Goal: Transaction & Acquisition: Purchase product/service

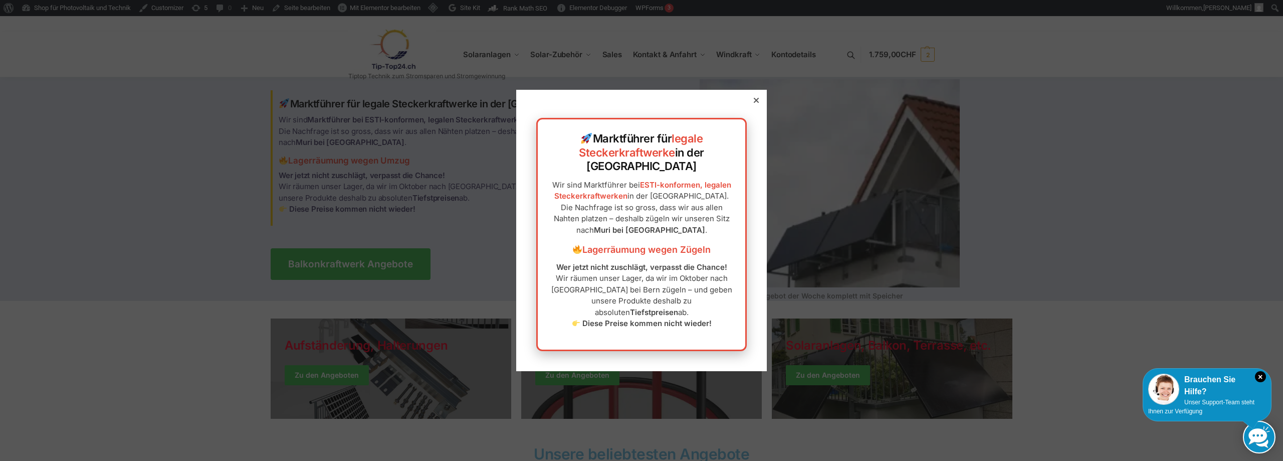
click at [752, 105] on div at bounding box center [756, 100] width 9 height 9
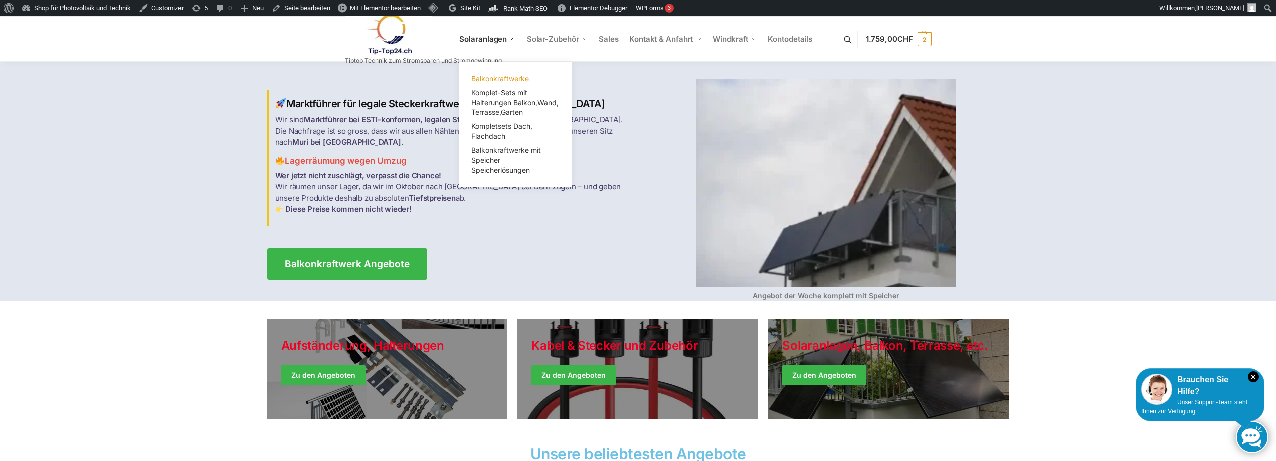
click at [504, 77] on span "Balkonkraftwerke" at bounding box center [500, 78] width 58 height 9
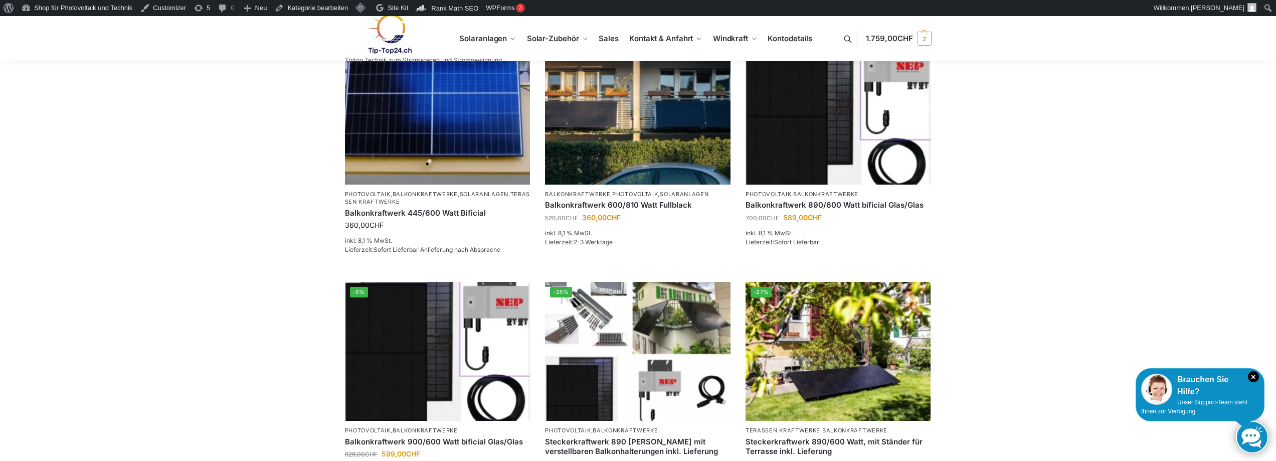
scroll to position [401, 0]
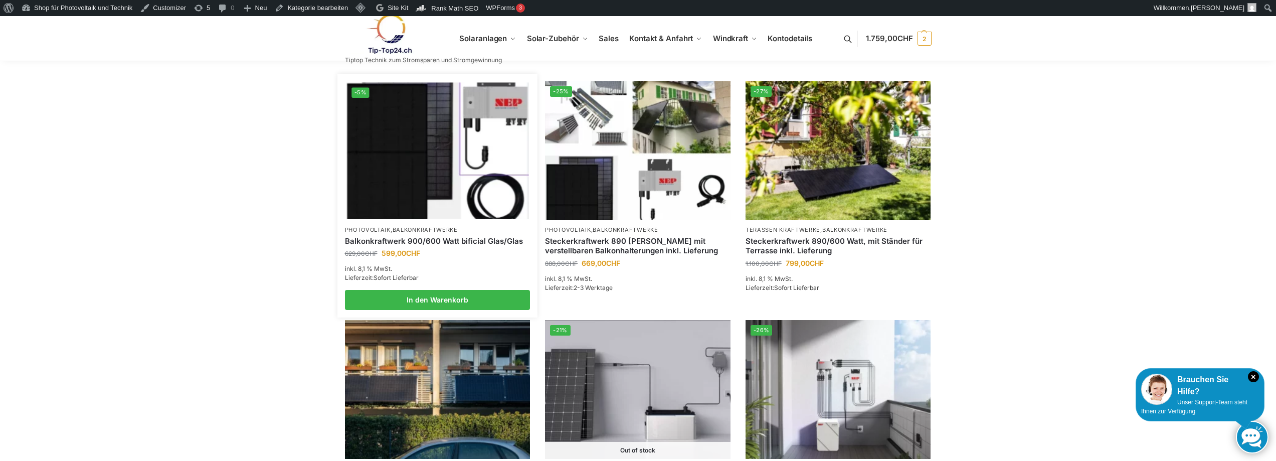
click at [441, 203] on img at bounding box center [437, 151] width 182 height 136
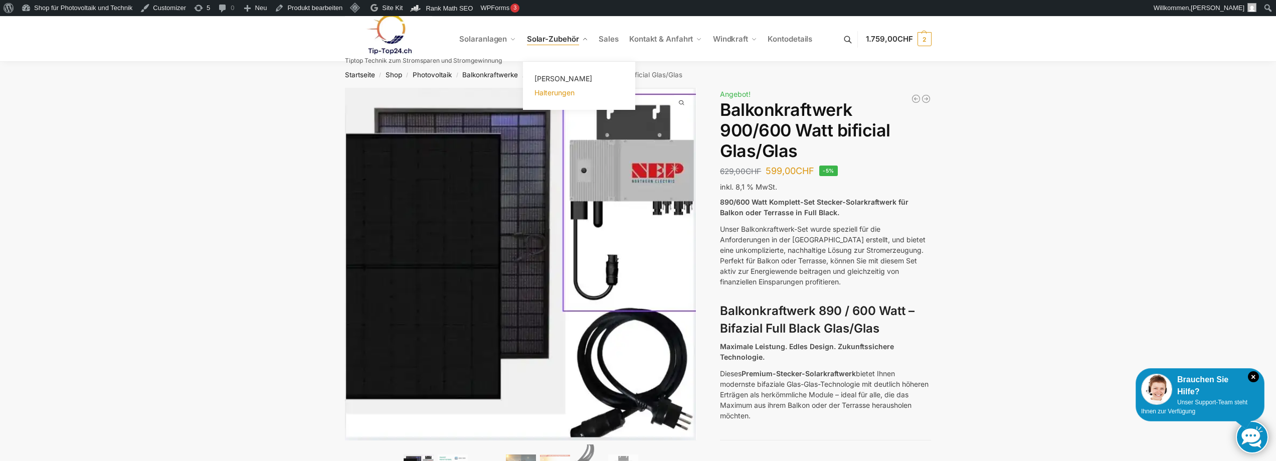
click at [557, 94] on span "Halterungen" at bounding box center [554, 92] width 40 height 9
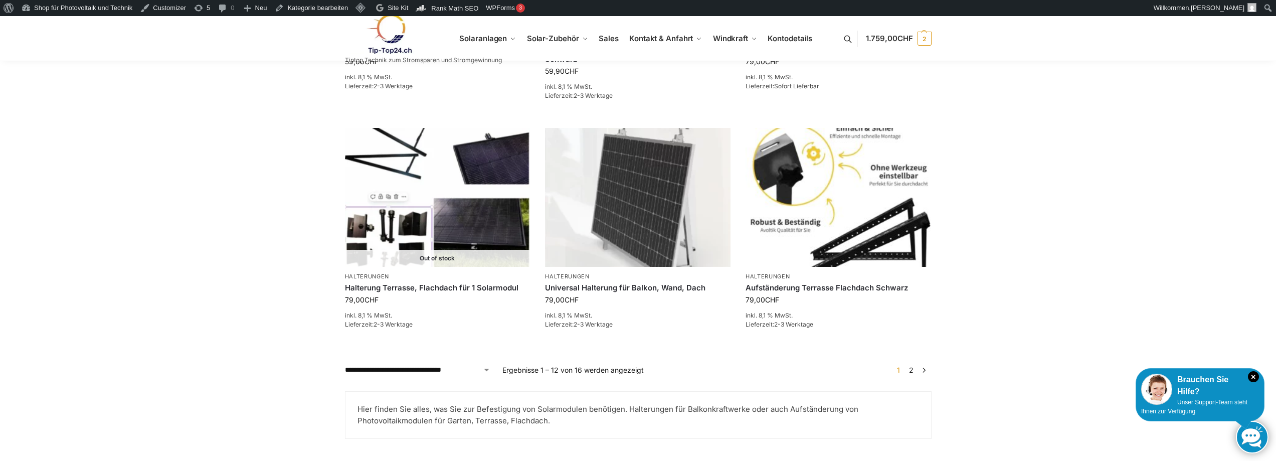
scroll to position [1151, 0]
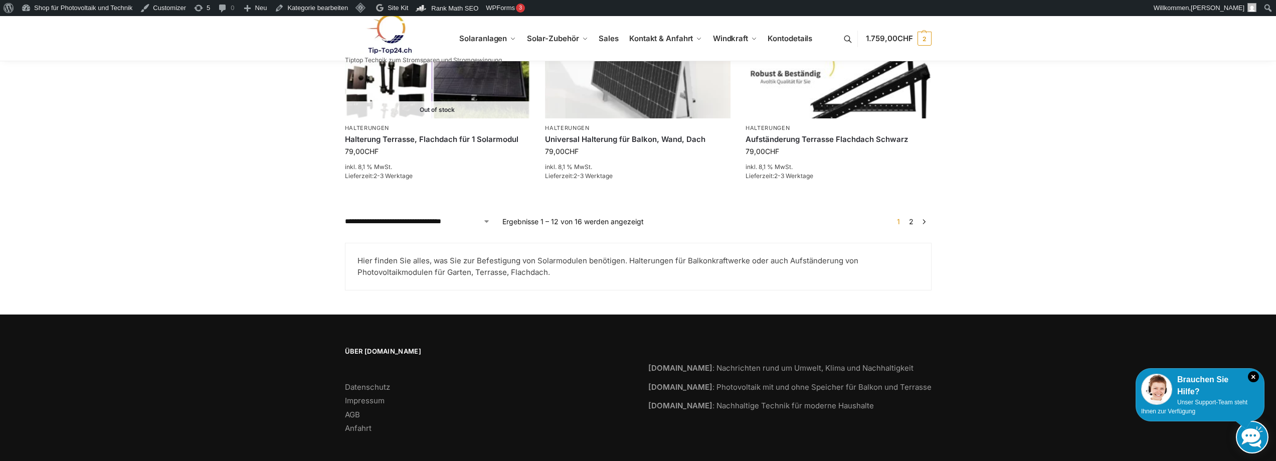
click at [913, 217] on link "2" at bounding box center [911, 221] width 10 height 9
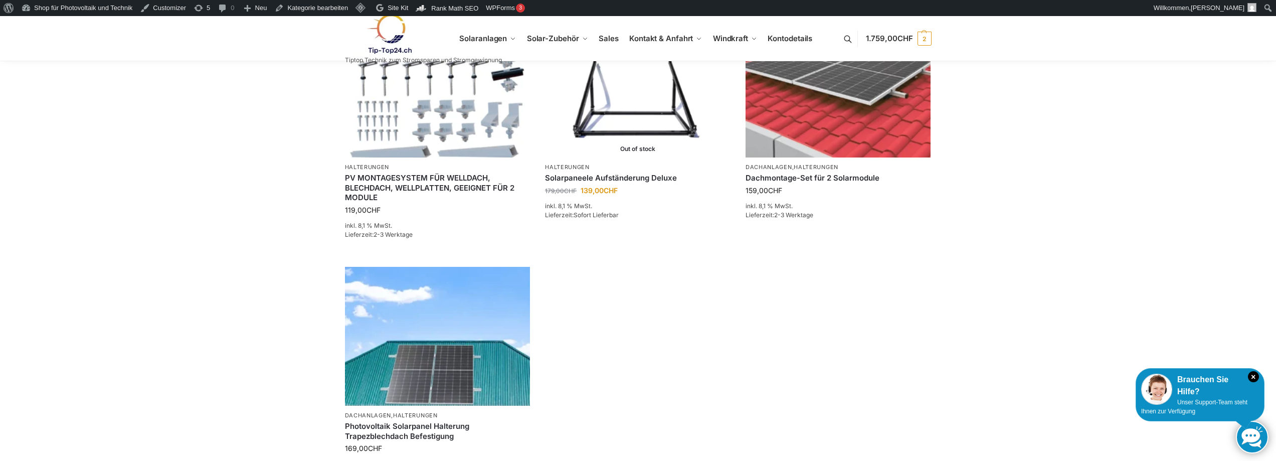
scroll to position [602, 0]
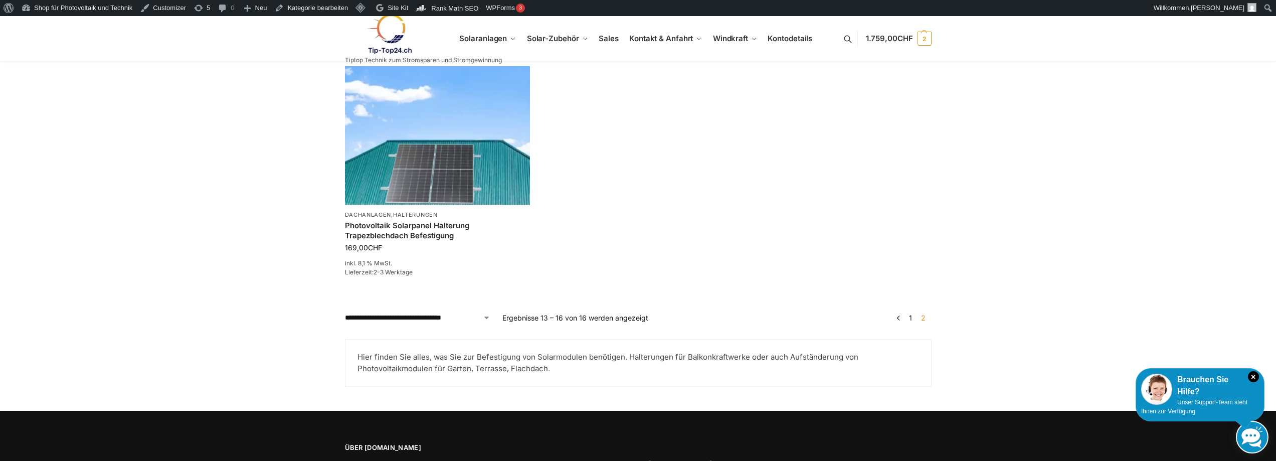
click at [910, 315] on link "1" at bounding box center [910, 317] width 8 height 9
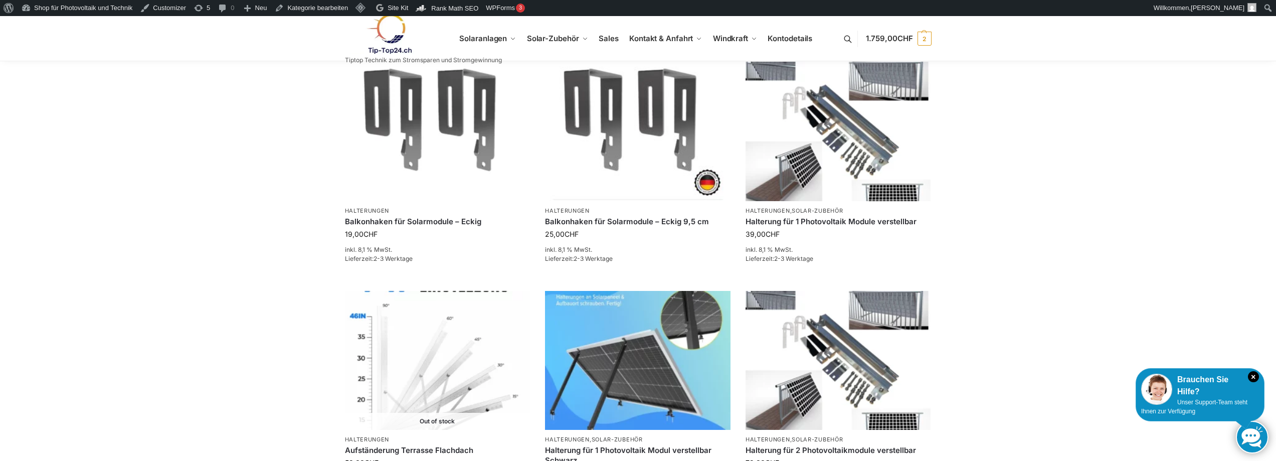
scroll to position [802, 0]
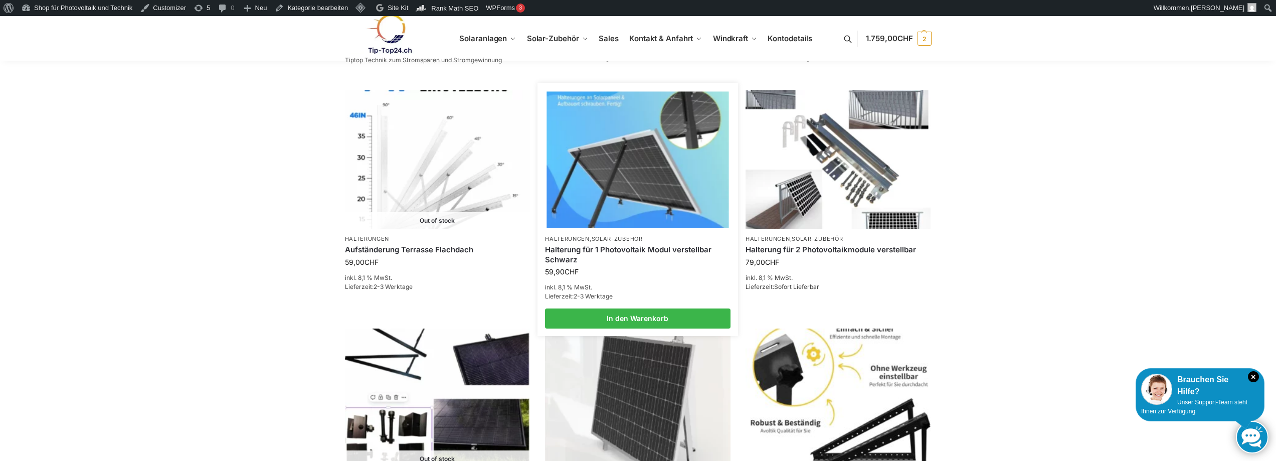
click at [587, 245] on link "Halterung für 1 Photovoltaik Modul verstellbar Schwarz" at bounding box center [637, 255] width 185 height 20
